Goal: Task Accomplishment & Management: Manage account settings

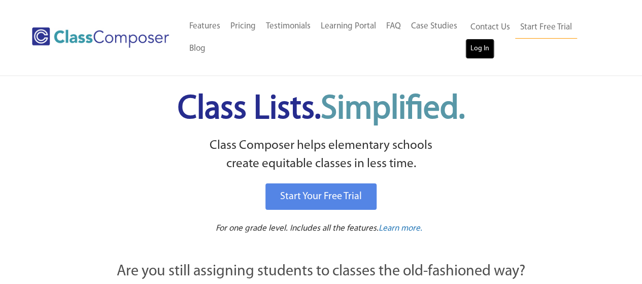
click at [473, 46] on link "Log In" at bounding box center [479, 49] width 29 height 20
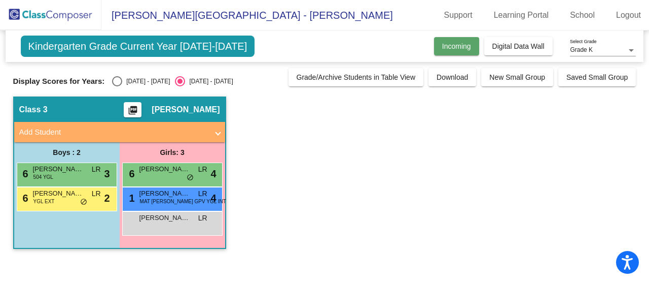
click at [464, 45] on span "Incoming" at bounding box center [456, 46] width 29 height 8
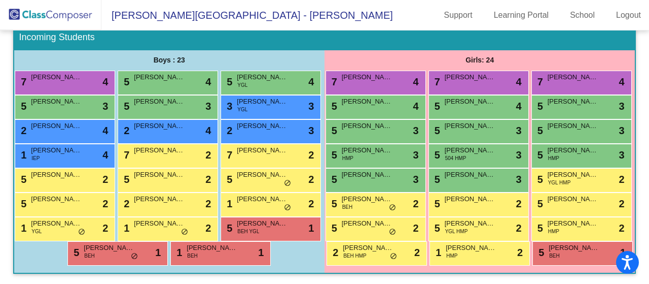
scroll to position [243, 0]
click at [538, 255] on div "5 Victoria Foreman BEH lock do_not_disturb_alt 1" at bounding box center [581, 252] width 97 height 21
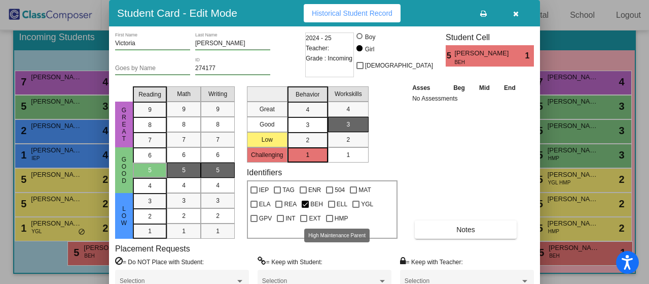
click at [331, 218] on div at bounding box center [329, 218] width 7 height 7
click at [330, 222] on input "HMP" at bounding box center [329, 222] width 1 height 1
checkbox input "true"
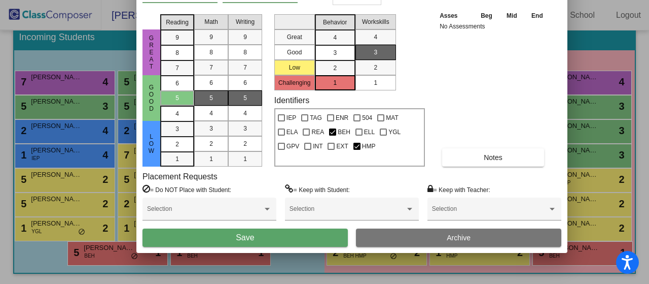
drag, startPoint x: 423, startPoint y: 11, endPoint x: 428, endPoint y: -21, distance: 32.3
click at [428, 0] on html "Accessibility Screen-Reader Guide, Feedback, and Issue Reporting | New window D…" at bounding box center [324, 142] width 649 height 284
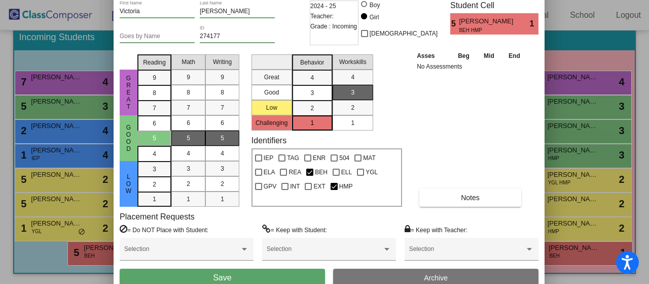
click at [271, 272] on button "Save" at bounding box center [222, 277] width 205 height 18
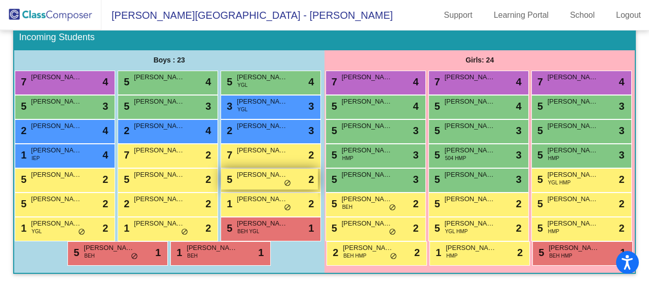
scroll to position [197, 0]
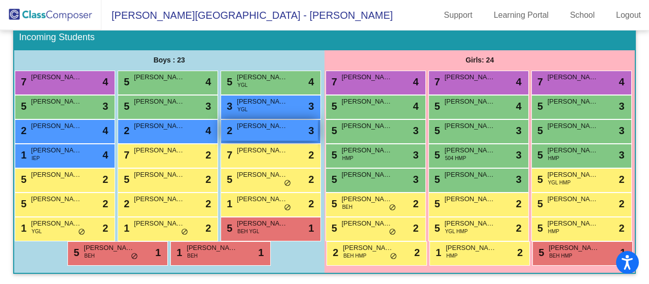
click at [237, 122] on span "Enzo Hellu" at bounding box center [262, 126] width 51 height 10
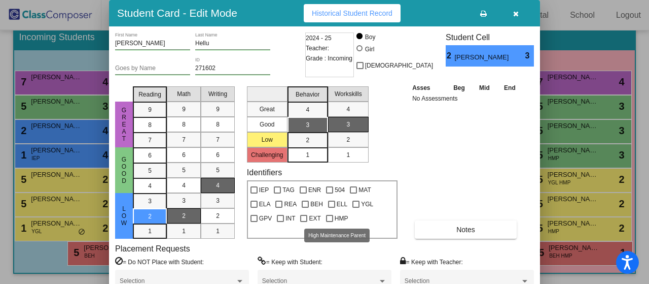
click at [330, 218] on div at bounding box center [329, 218] width 7 height 7
click at [330, 222] on input "HMP" at bounding box center [329, 222] width 1 height 1
checkbox input "true"
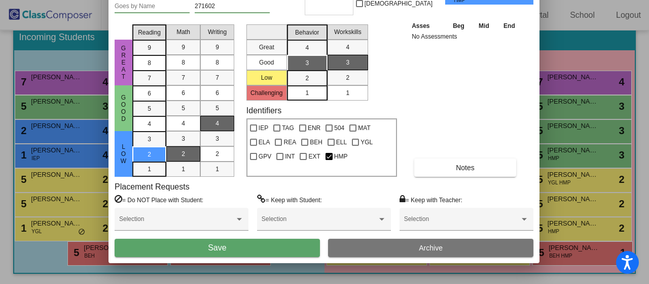
drag, startPoint x: 428, startPoint y: 12, endPoint x: 427, endPoint y: -51, distance: 62.9
click at [427, 0] on html "Accessibility Screen-Reader Guide, Feedback, and Issue Reporting | New window D…" at bounding box center [324, 142] width 649 height 284
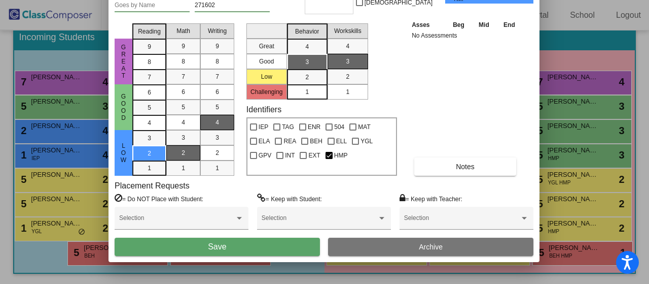
click at [269, 247] on button "Save" at bounding box center [217, 246] width 205 height 18
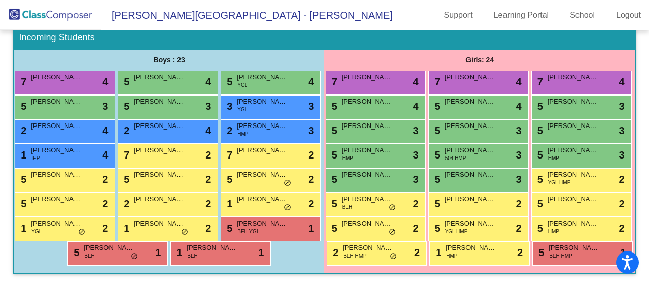
scroll to position [243, 0]
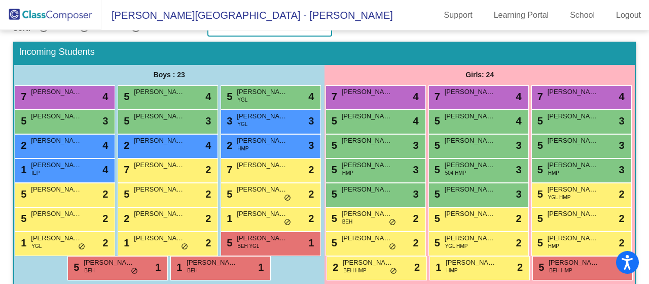
scroll to position [136, 0]
